Goal: Information Seeking & Learning: Learn about a topic

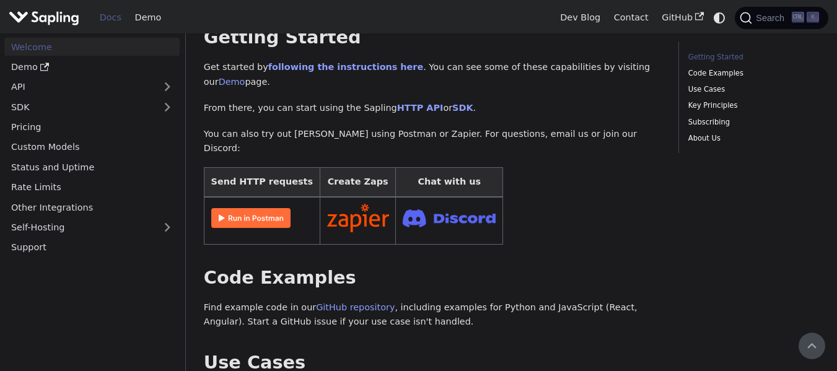
scroll to position [193, 0]
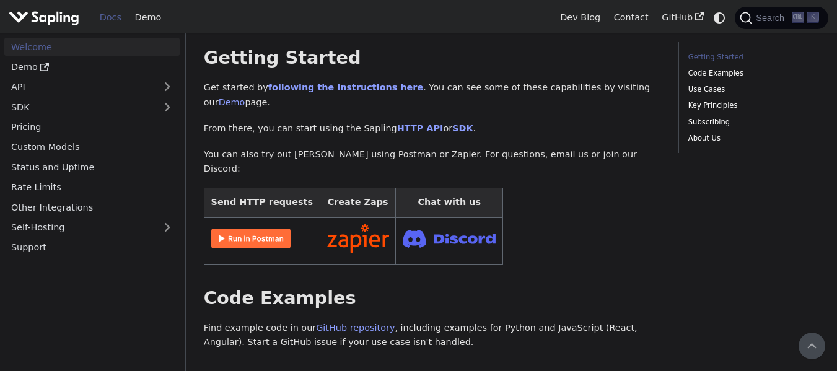
click at [260, 229] on img at bounding box center [250, 239] width 79 height 20
